Goal: Information Seeking & Learning: Find specific fact

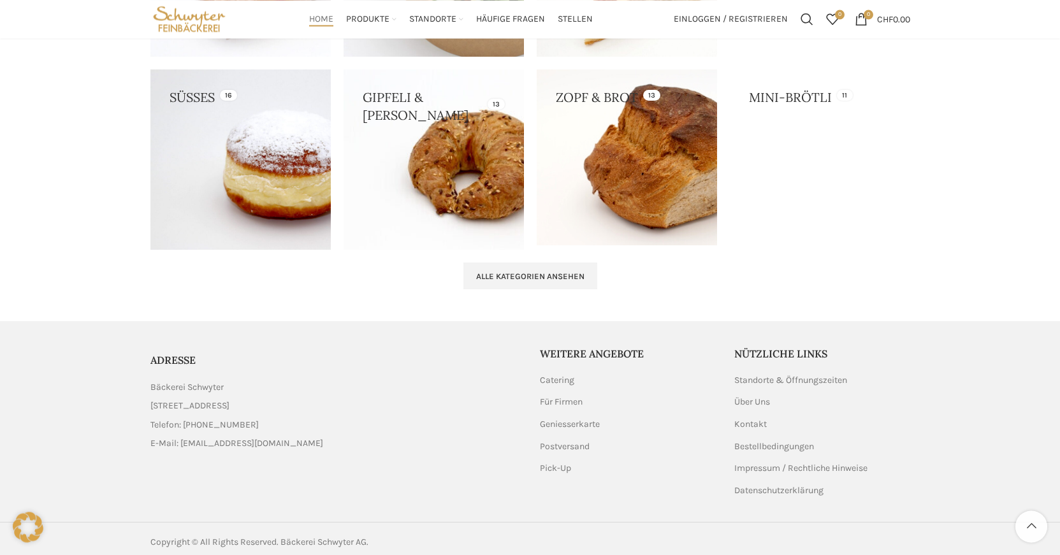
scroll to position [1315, 0]
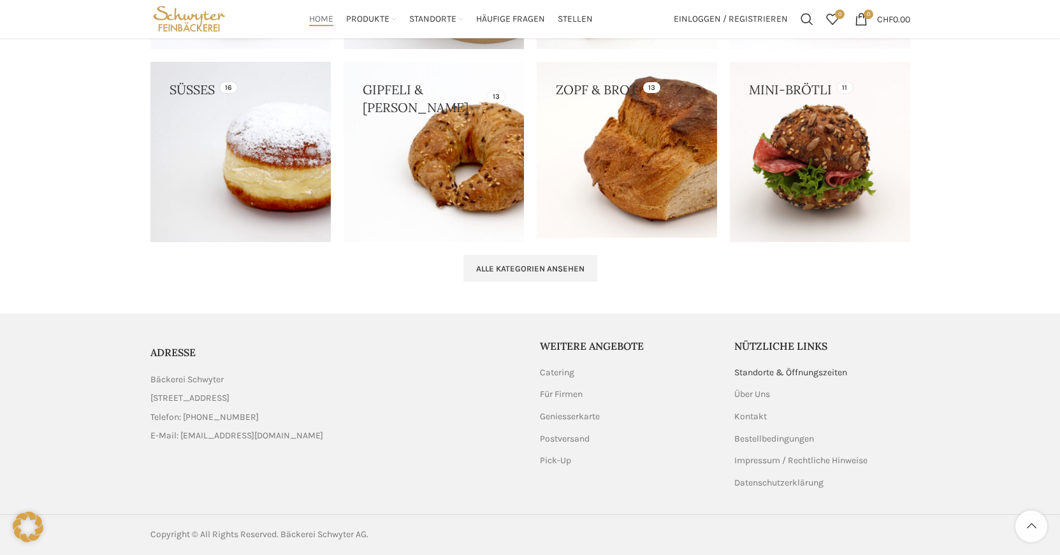
click at [805, 370] on link "Standorte & Öffnungszeiten" at bounding box center [791, 372] width 114 height 13
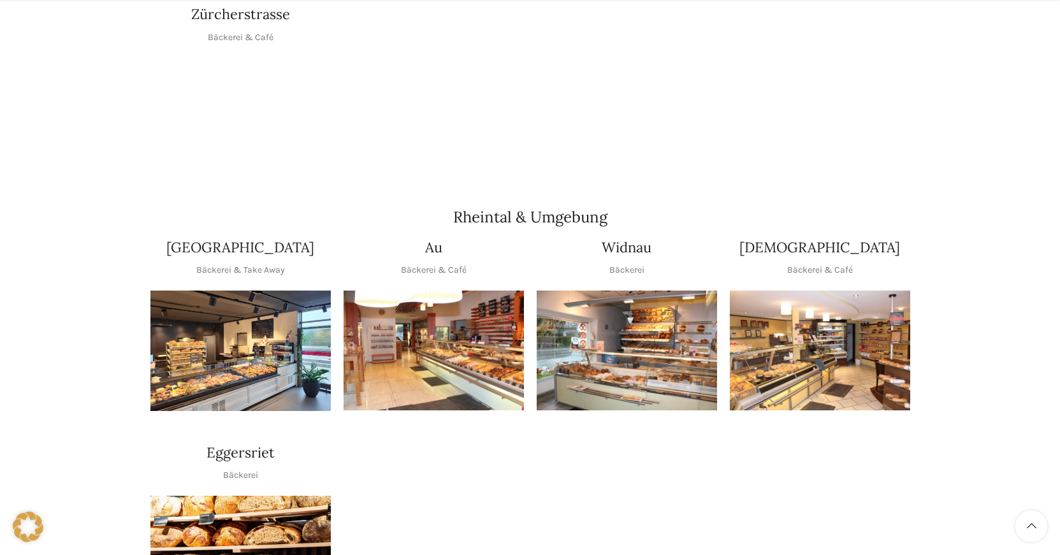
scroll to position [975, 0]
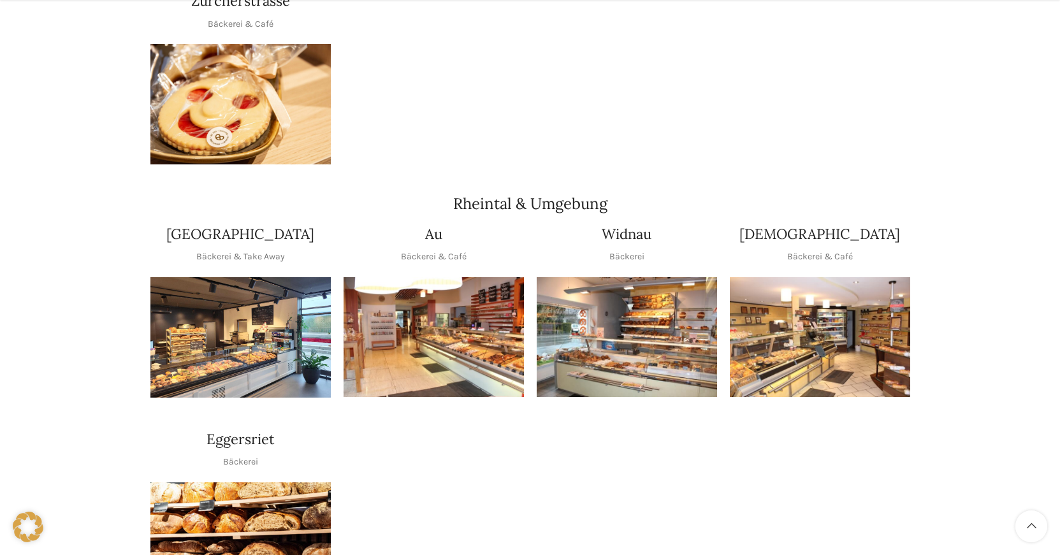
click at [449, 328] on img "1 / 1" at bounding box center [433, 337] width 180 height 120
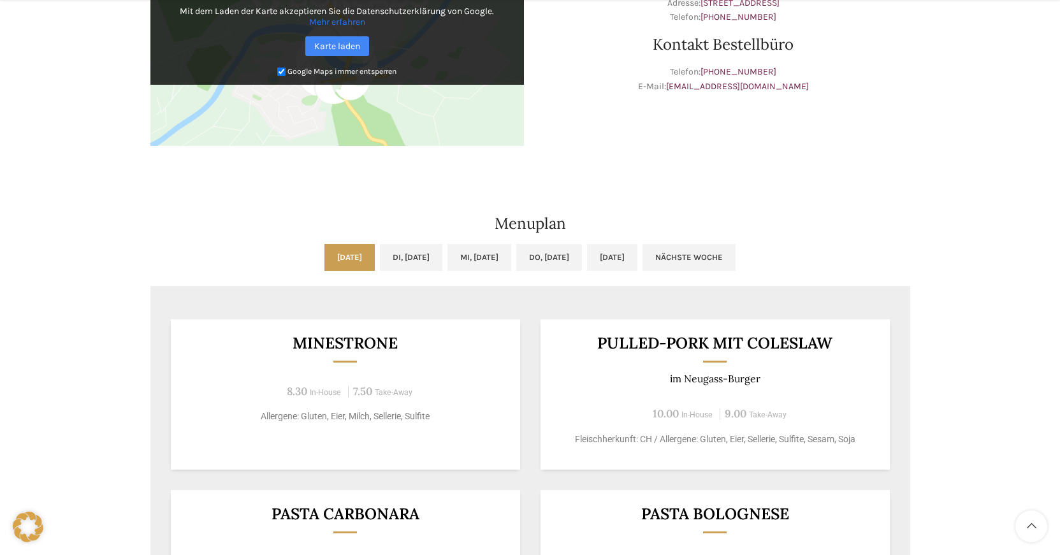
scroll to position [520, 0]
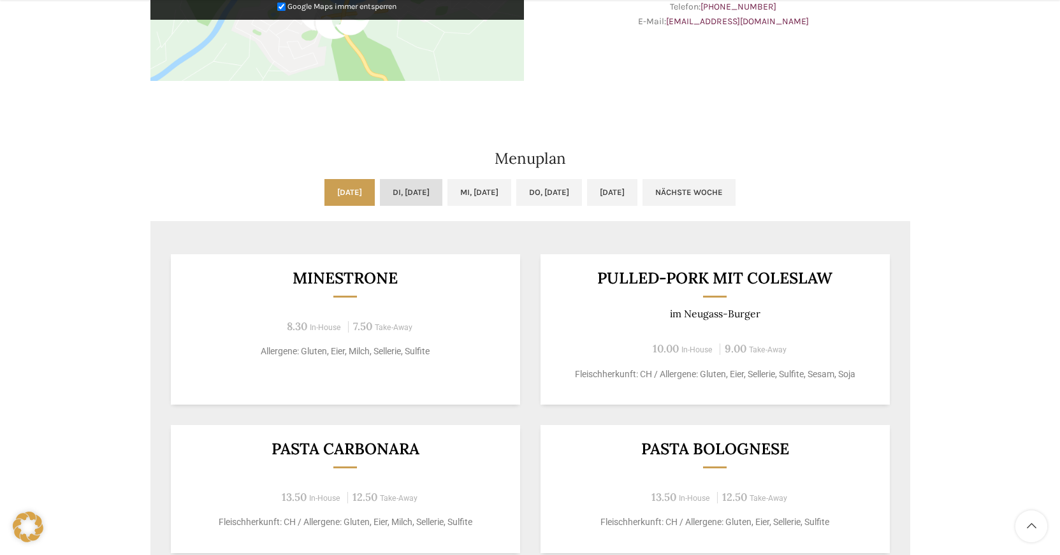
click at [393, 189] on link "Di, 30.09.2025" at bounding box center [411, 192] width 62 height 27
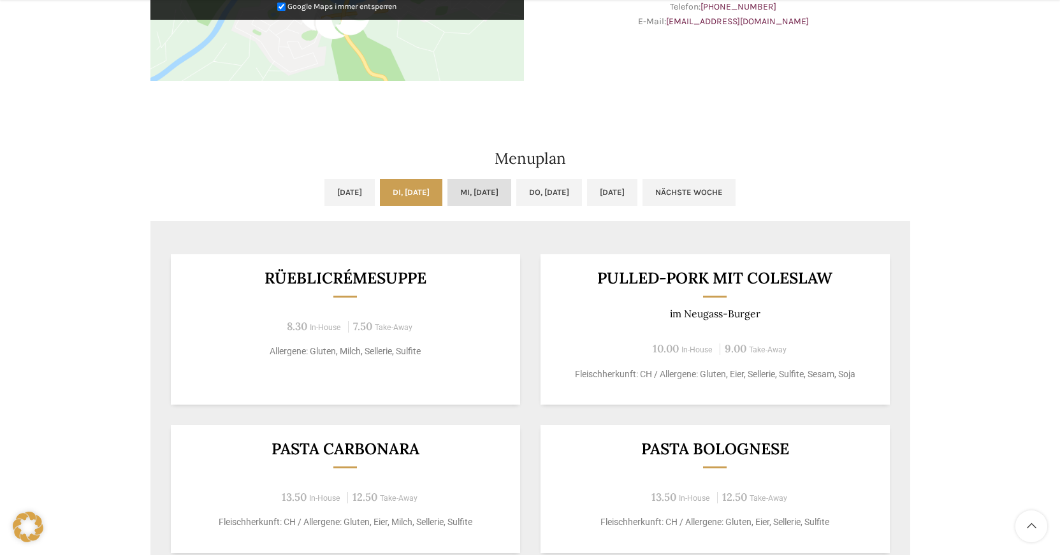
click at [479, 195] on link "Mi, 01.10.2025" at bounding box center [479, 192] width 64 height 27
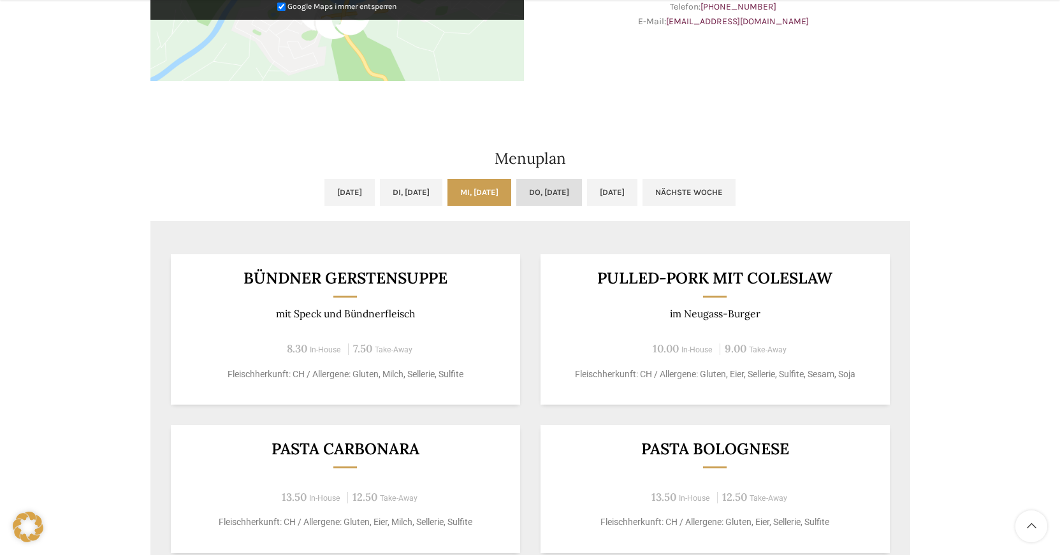
click at [569, 193] on link "Do, 02.10.2025" at bounding box center [549, 192] width 66 height 27
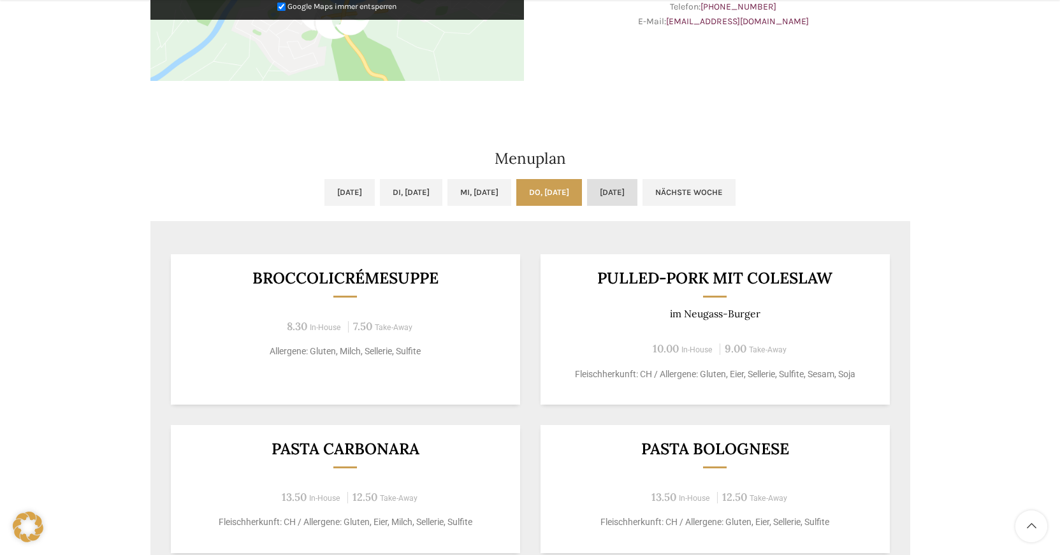
click at [637, 192] on link "Fr, 03.10.2025" at bounding box center [612, 192] width 50 height 27
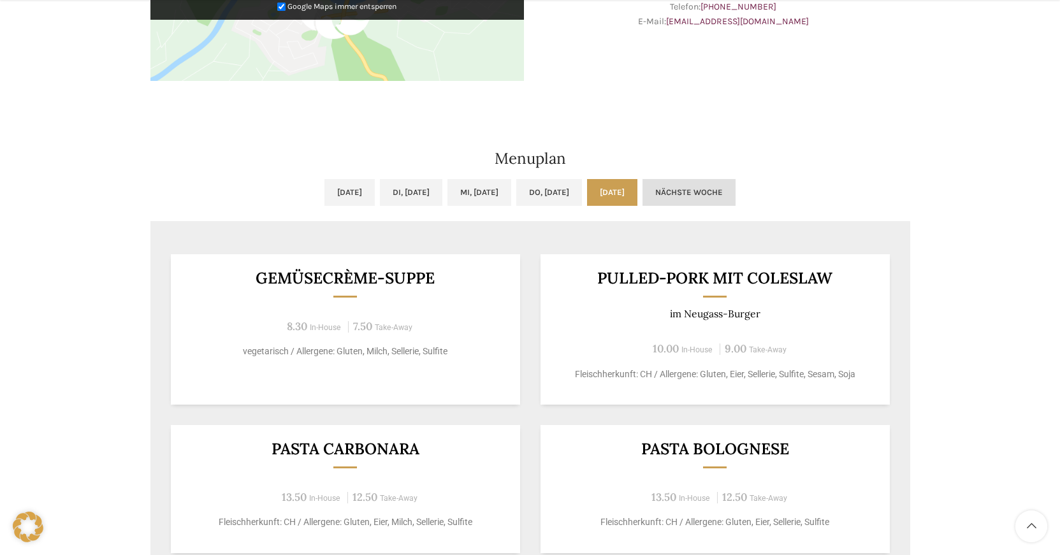
click at [735, 188] on link "Nächste Woche" at bounding box center [688, 192] width 93 height 27
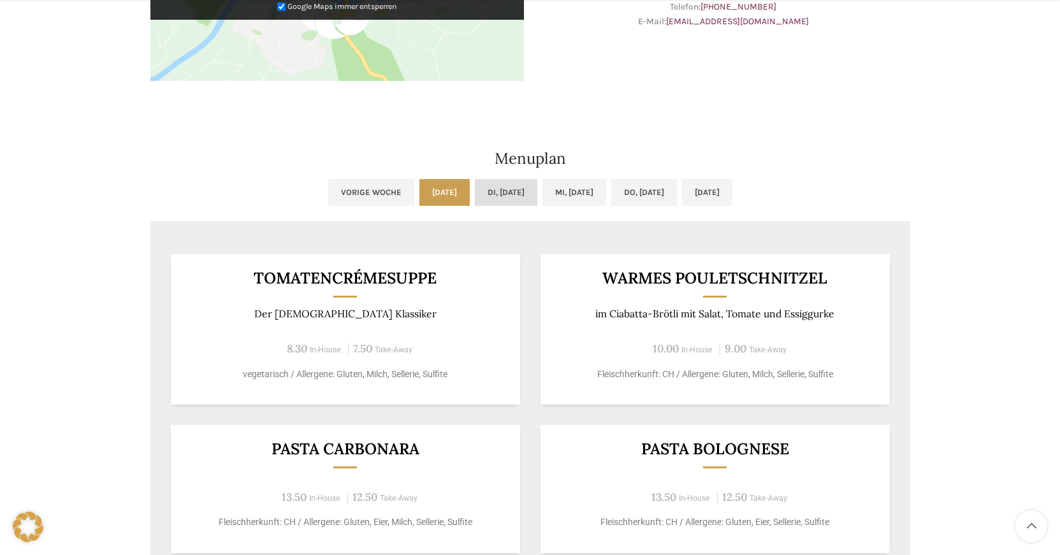
click at [484, 194] on link "Di, 07.10.2025" at bounding box center [506, 192] width 62 height 27
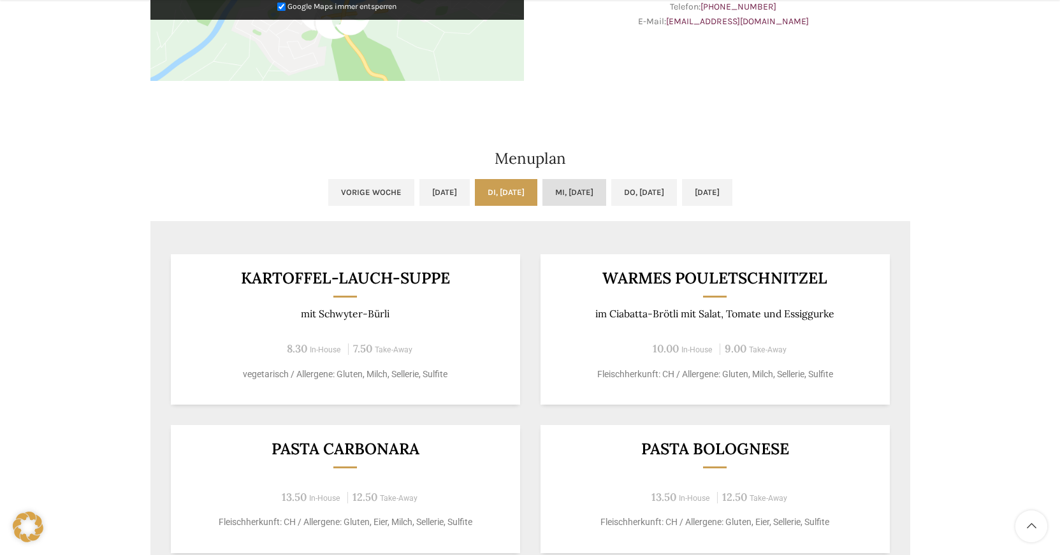
click at [568, 197] on link "Mi, 08.10.2025" at bounding box center [574, 192] width 64 height 27
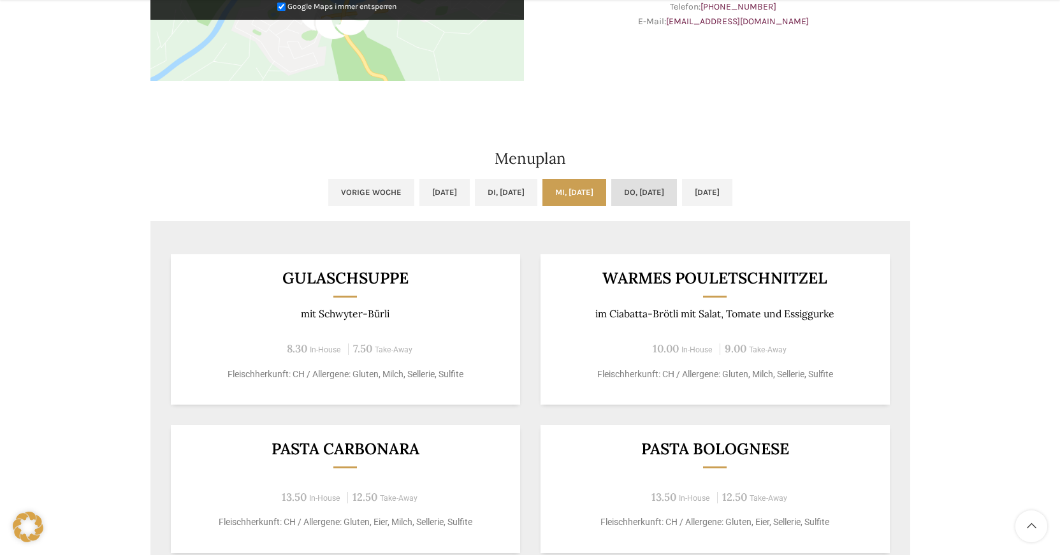
click at [667, 194] on link "Do, 09.10.2025" at bounding box center [644, 192] width 66 height 27
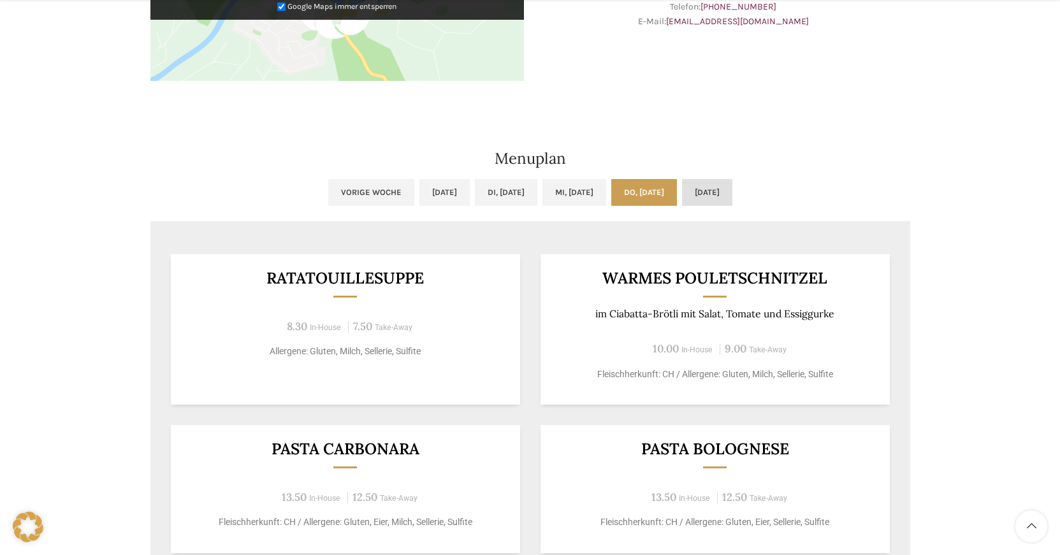
click at [732, 194] on link "Fr, 10.10.2025" at bounding box center [707, 192] width 50 height 27
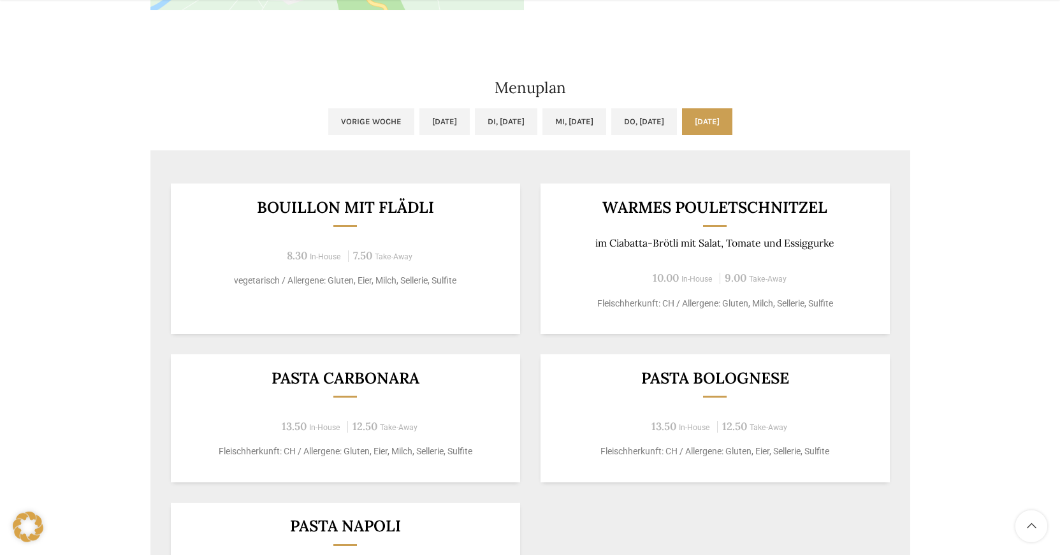
scroll to position [715, 0]
